Goal: Information Seeking & Learning: Check status

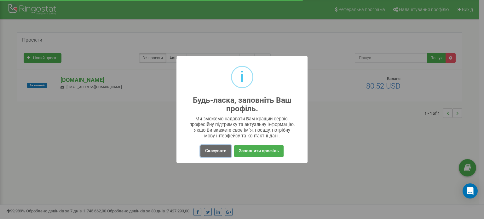
click at [214, 152] on button "Скасувати" at bounding box center [216, 151] width 31 height 12
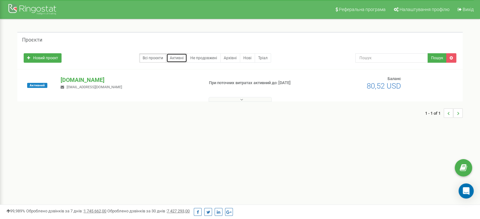
click at [183, 60] on link "Активні" at bounding box center [176, 57] width 21 height 9
click at [236, 98] on button at bounding box center [239, 99] width 63 height 5
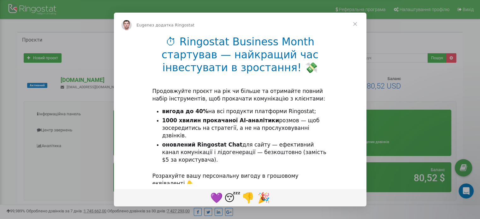
click at [354, 24] on span "Закрити" at bounding box center [354, 24] width 23 height 23
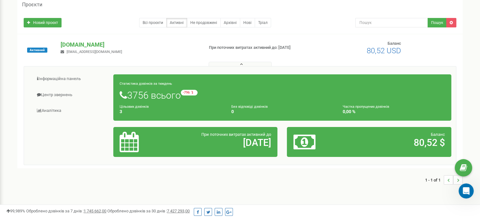
scroll to position [34, 0]
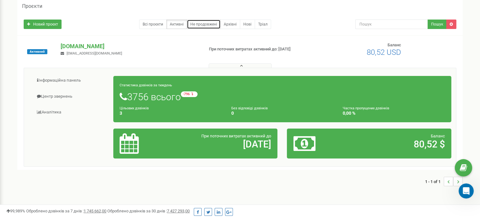
click at [206, 25] on link "Не продовжені" at bounding box center [204, 24] width 34 height 9
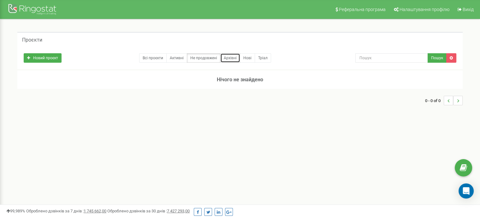
click at [229, 56] on link "Архівні" at bounding box center [230, 57] width 20 height 9
click at [245, 58] on link "Нові" at bounding box center [247, 57] width 15 height 9
click at [166, 55] on link "Всі проєкти" at bounding box center [152, 57] width 27 height 9
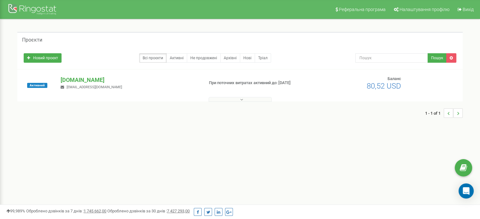
click at [220, 98] on button at bounding box center [239, 99] width 63 height 5
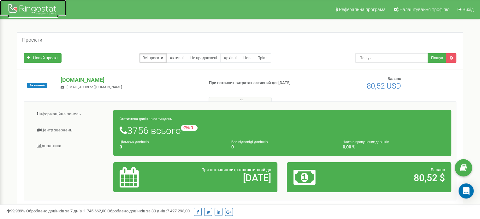
click at [34, 8] on div at bounding box center [33, 10] width 50 height 15
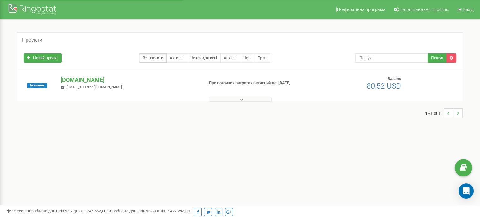
click at [229, 100] on button at bounding box center [239, 99] width 63 height 5
click at [76, 86] on span "[EMAIL_ADDRESS][DOMAIN_NAME]" at bounding box center [95, 87] width 56 height 4
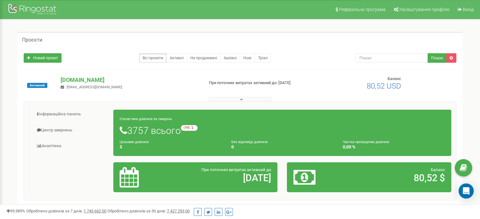
scroll to position [32, 0]
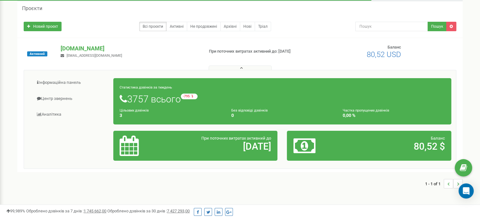
click at [247, 96] on h1 "3757 всього -795 відносно минулого тижня" at bounding box center [282, 99] width 325 height 11
click at [203, 154] on div "При поточних витратах активний до [DATE]" at bounding box center [195, 146] width 161 height 21
click at [385, 152] on div "Баланс 80,52 $" at bounding box center [368, 146] width 161 height 21
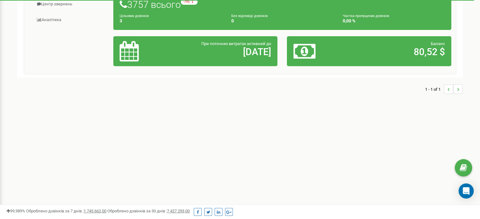
click at [457, 91] on icon "..." at bounding box center [458, 89] width 2 height 9
click at [447, 91] on icon "..." at bounding box center [448, 89] width 2 height 9
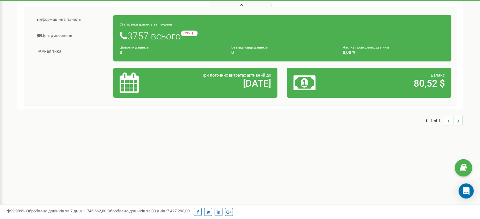
scroll to position [0, 0]
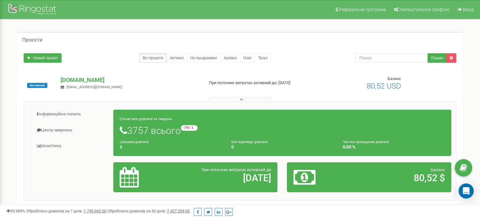
click at [300, 197] on div "Інформаційна панель Центр звернень Аналiтика Статистика дзвінків за тиждень" at bounding box center [240, 151] width 432 height 99
click at [370, 7] on span "Реферальна програма" at bounding box center [362, 9] width 47 height 5
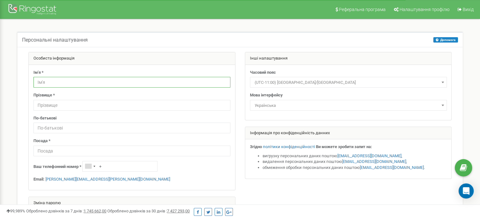
click at [55, 83] on input "text" at bounding box center [131, 82] width 197 height 11
type input "f"
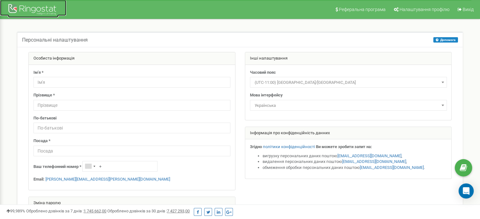
click at [27, 12] on div at bounding box center [33, 10] width 50 height 15
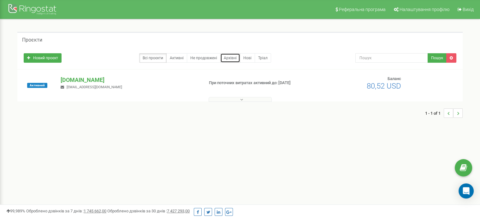
click at [235, 60] on link "Архівні" at bounding box center [230, 57] width 20 height 9
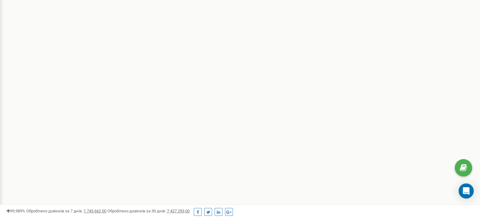
scroll to position [1, 0]
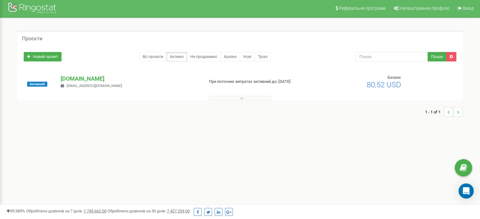
click at [236, 99] on button at bounding box center [239, 98] width 63 height 5
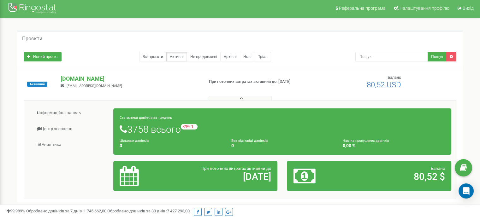
drag, startPoint x: 243, startPoint y: 175, endPoint x: 195, endPoint y: 160, distance: 49.6
click at [243, 175] on h2 "[DATE]" at bounding box center [222, 177] width 98 height 10
drag, startPoint x: 204, startPoint y: 168, endPoint x: 286, endPoint y: 173, distance: 82.8
click at [286, 173] on div "Статистика дзвінків за тиждень 3758 всього -794 відносно минулого тижня Цільови…" at bounding box center [281, 149] width 347 height 89
click at [273, 176] on div "При поточних витратах активний до [DATE]" at bounding box center [221, 174] width 107 height 16
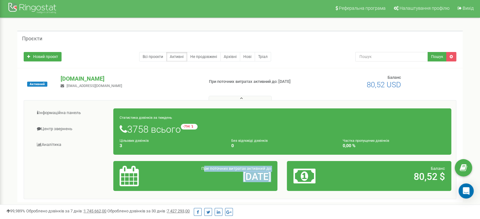
click at [261, 178] on h2 "[DATE]" at bounding box center [222, 177] width 98 height 10
click at [301, 178] on icon at bounding box center [304, 176] width 22 height 21
click at [314, 156] on div "Статистика дзвінків за тиждень 3758 всього -794 відносно минулого тижня Цільови…" at bounding box center [281, 131] width 347 height 53
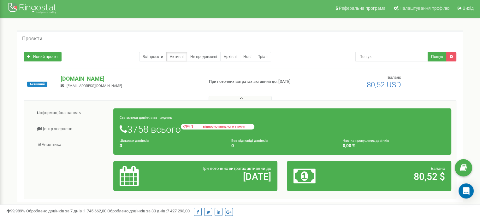
click at [192, 126] on small "-794 відносно минулого тижня" at bounding box center [217, 127] width 73 height 6
click at [232, 126] on span "відносно минулого тижня" at bounding box center [224, 126] width 57 height 3
click at [144, 130] on h1 "3758 всього -794 відносно минулого тижня" at bounding box center [282, 129] width 325 height 11
click at [149, 52] on link "Всі проєкти" at bounding box center [152, 56] width 27 height 9
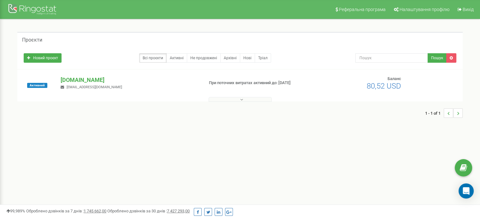
click at [252, 92] on div "Активний [DOMAIN_NAME] [EMAIL_ADDRESS][DOMAIN_NAME] При поточних витратах актив…" at bounding box center [240, 88] width 442 height 25
click at [264, 62] on link "Тріал" at bounding box center [263, 57] width 16 height 9
